Goal: Transaction & Acquisition: Purchase product/service

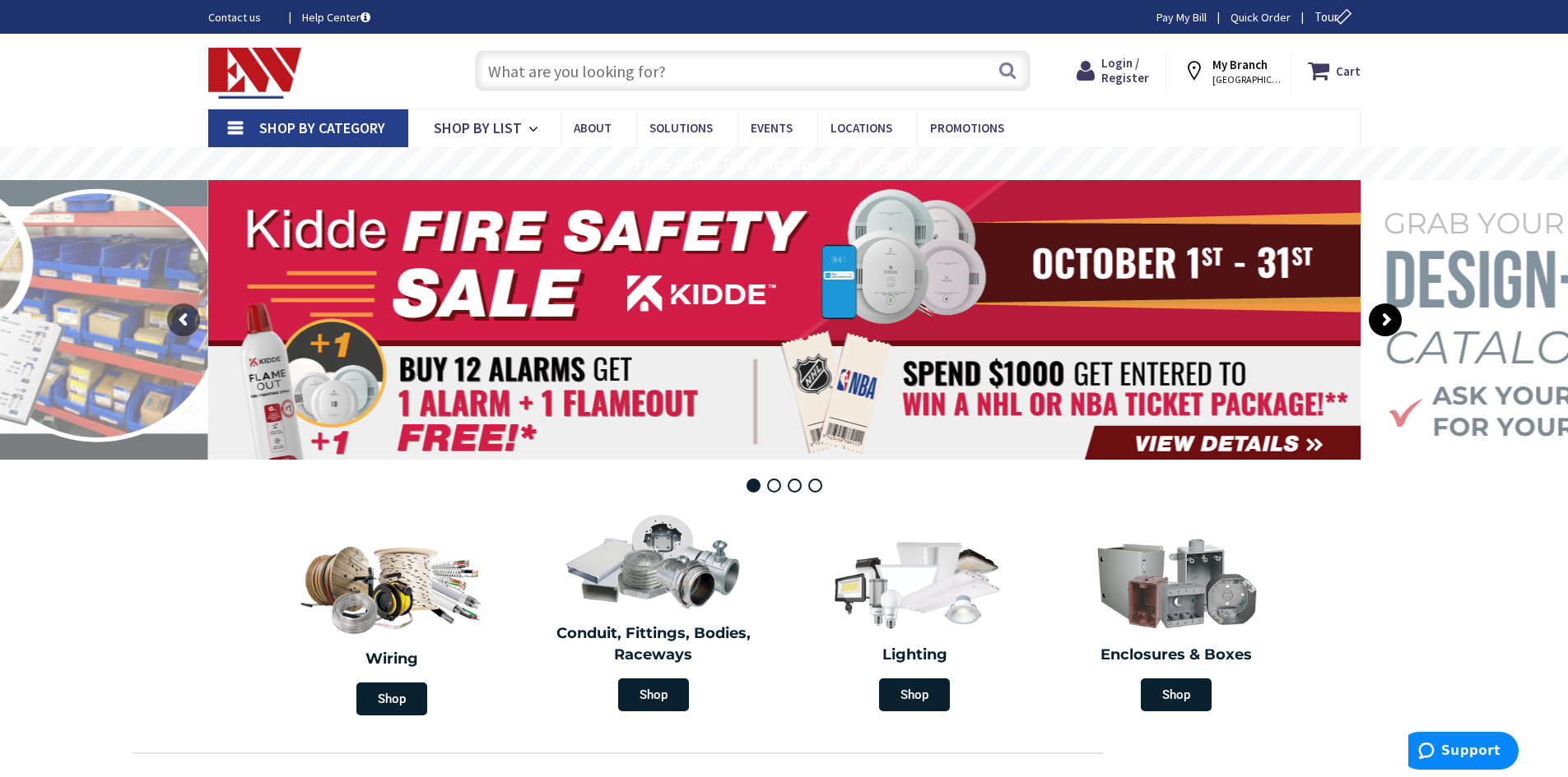
click at [1379, 316] on rs-arrow at bounding box center [1386, 320] width 33 height 33
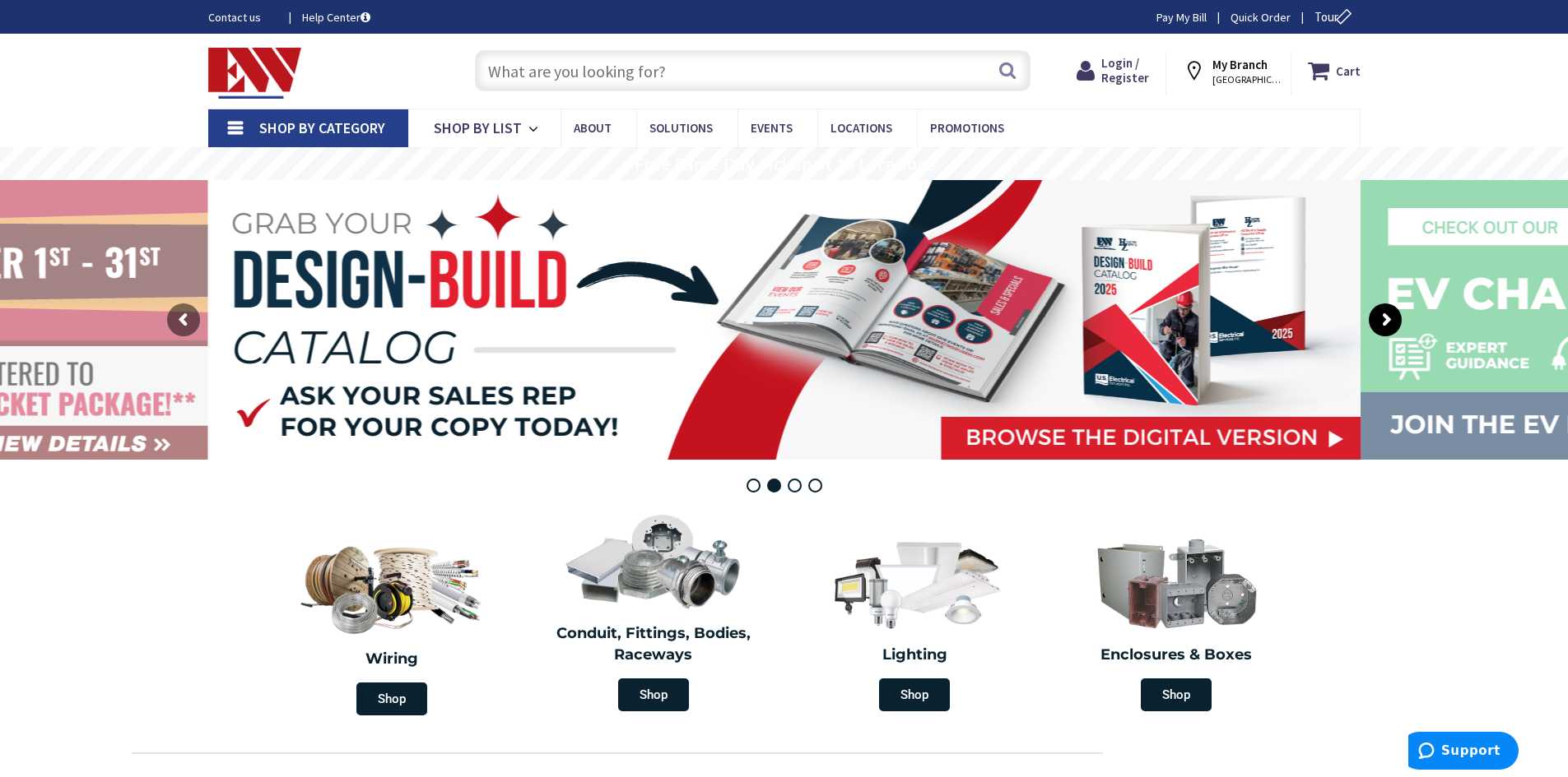
click at [1377, 314] on rs-arrow at bounding box center [1386, 320] width 33 height 33
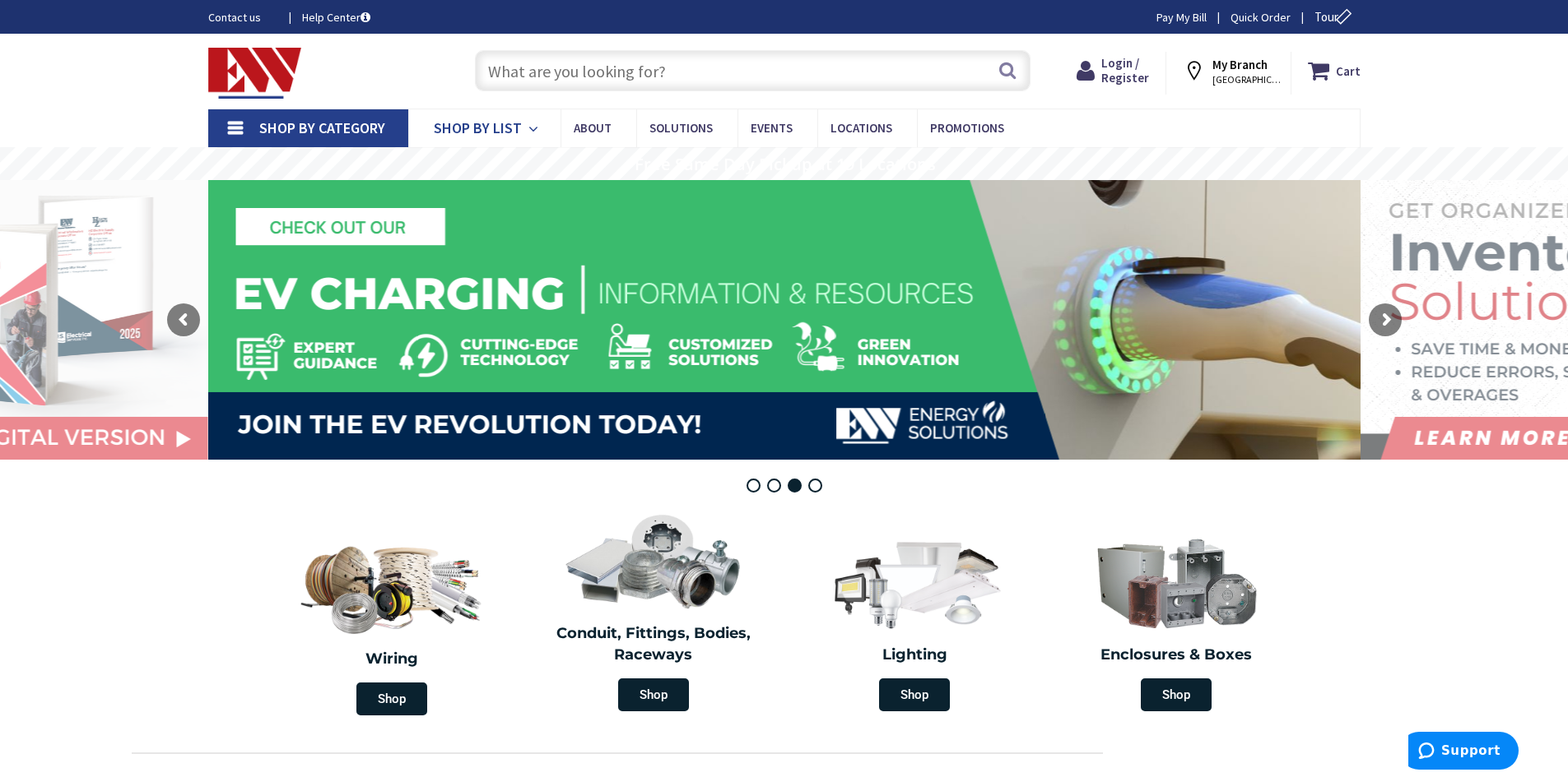
click at [486, 129] on span "Shop By List" at bounding box center [477, 128] width 88 height 19
click at [568, 70] on input "text" at bounding box center [753, 70] width 556 height 41
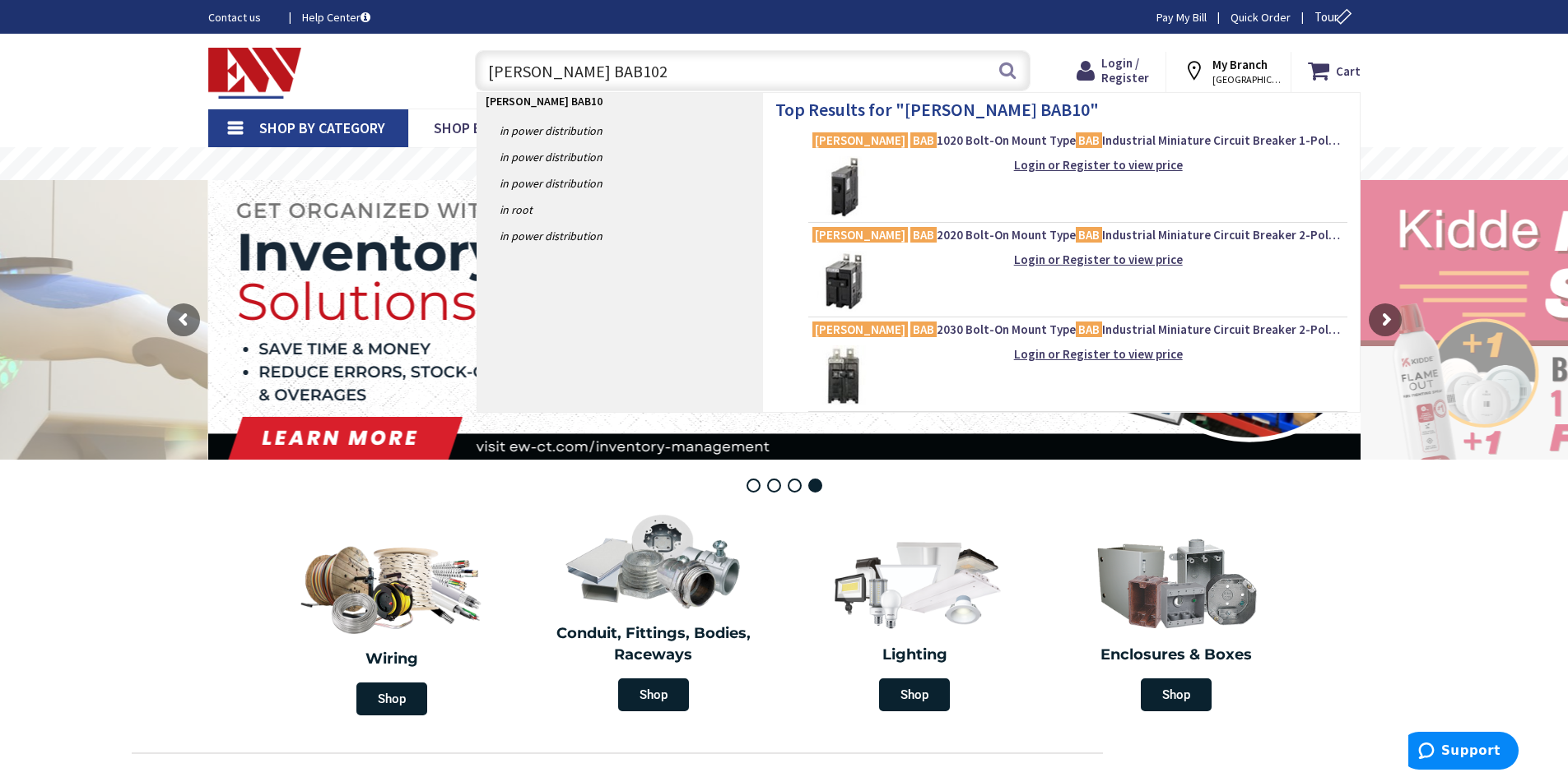
type input "Eaton BAB1020"
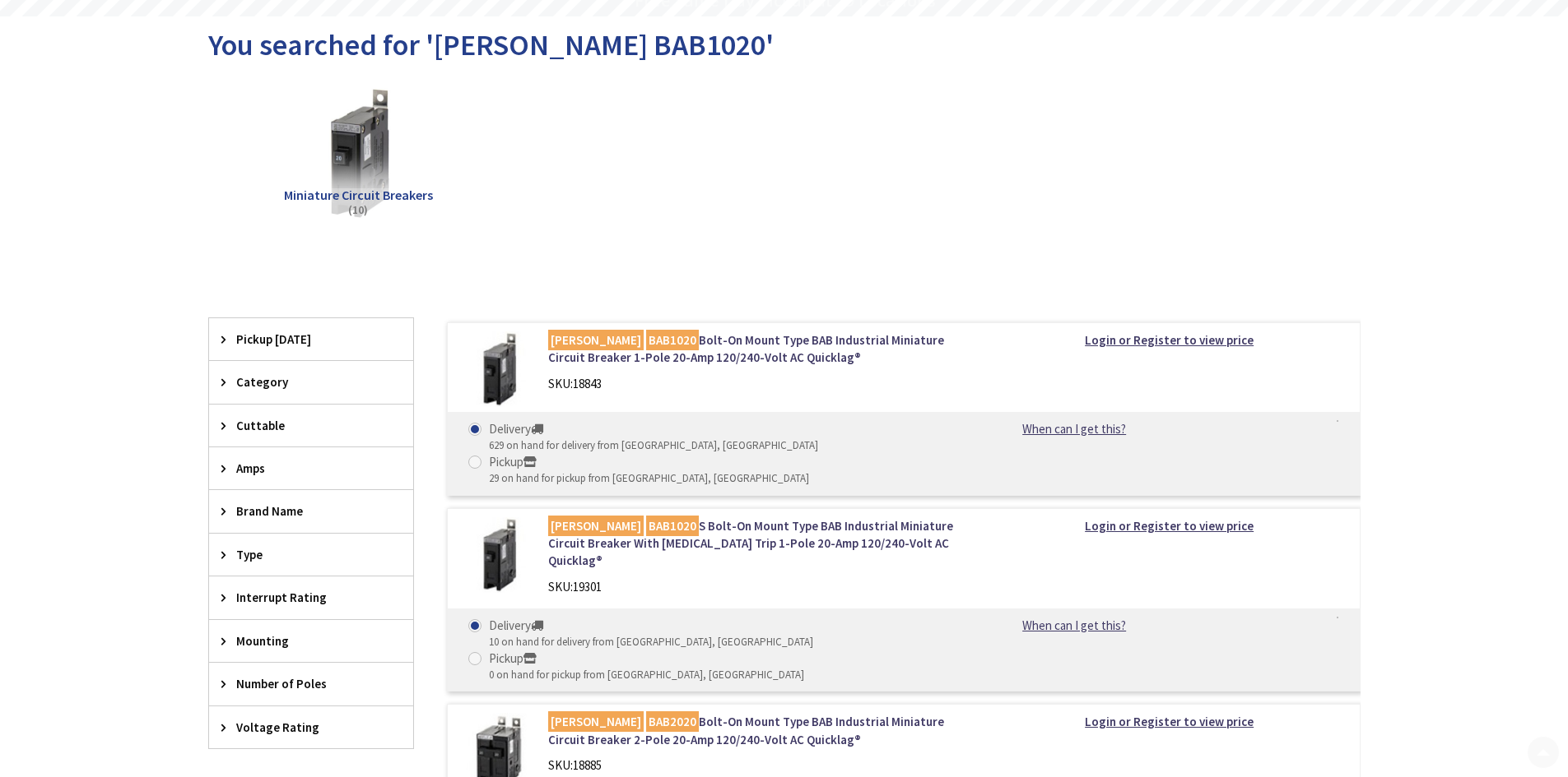
scroll to position [165, 0]
